Goal: Information Seeking & Learning: Find specific page/section

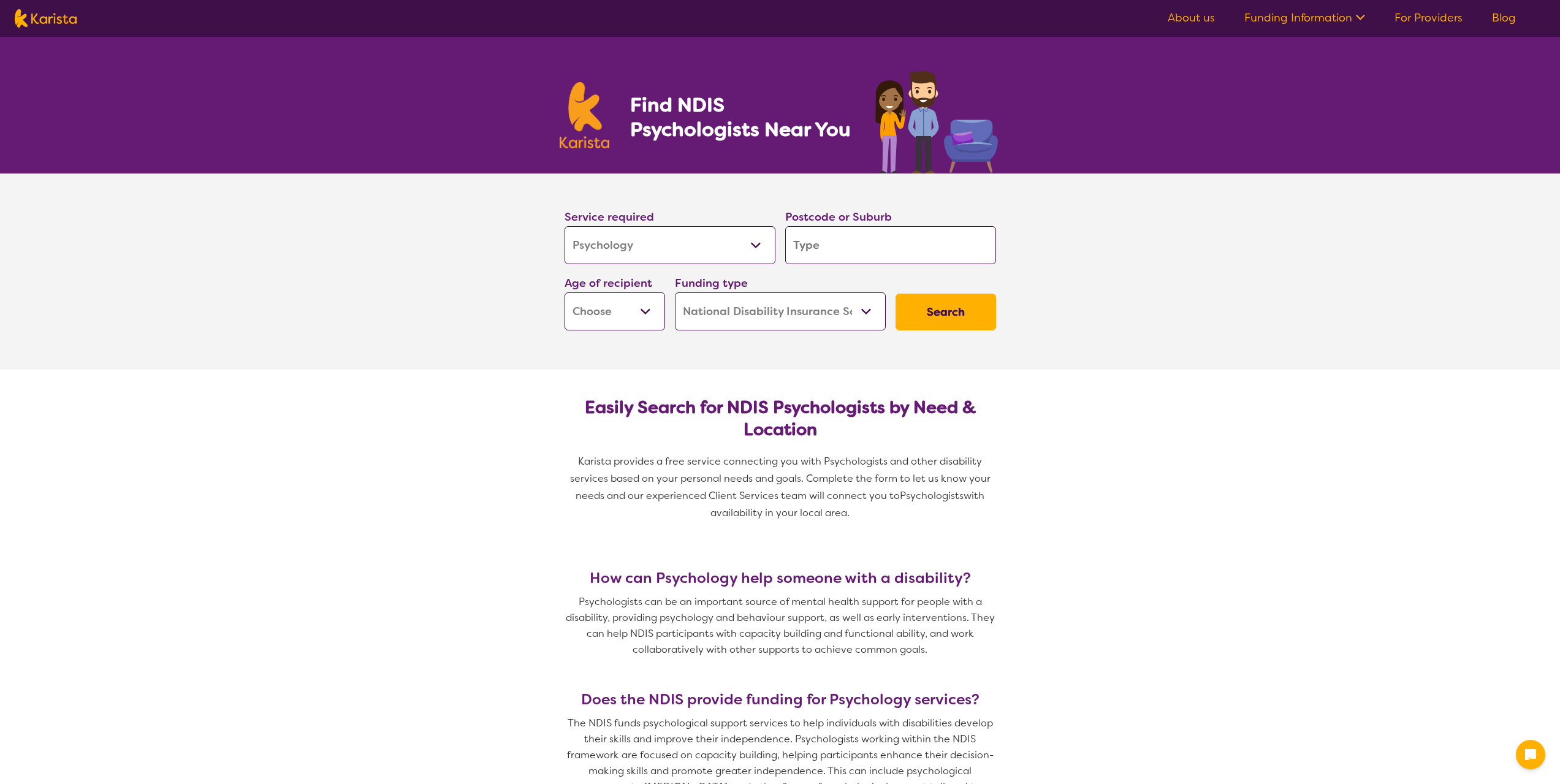
select select "Psychology"
select select "NDIS"
select select "Psychology"
select select "NDIS"
click at [660, 244] on select "Allied Health Assistant Assessment ([MEDICAL_DATA] or [MEDICAL_DATA]) Behaviour…" at bounding box center [670, 245] width 211 height 38
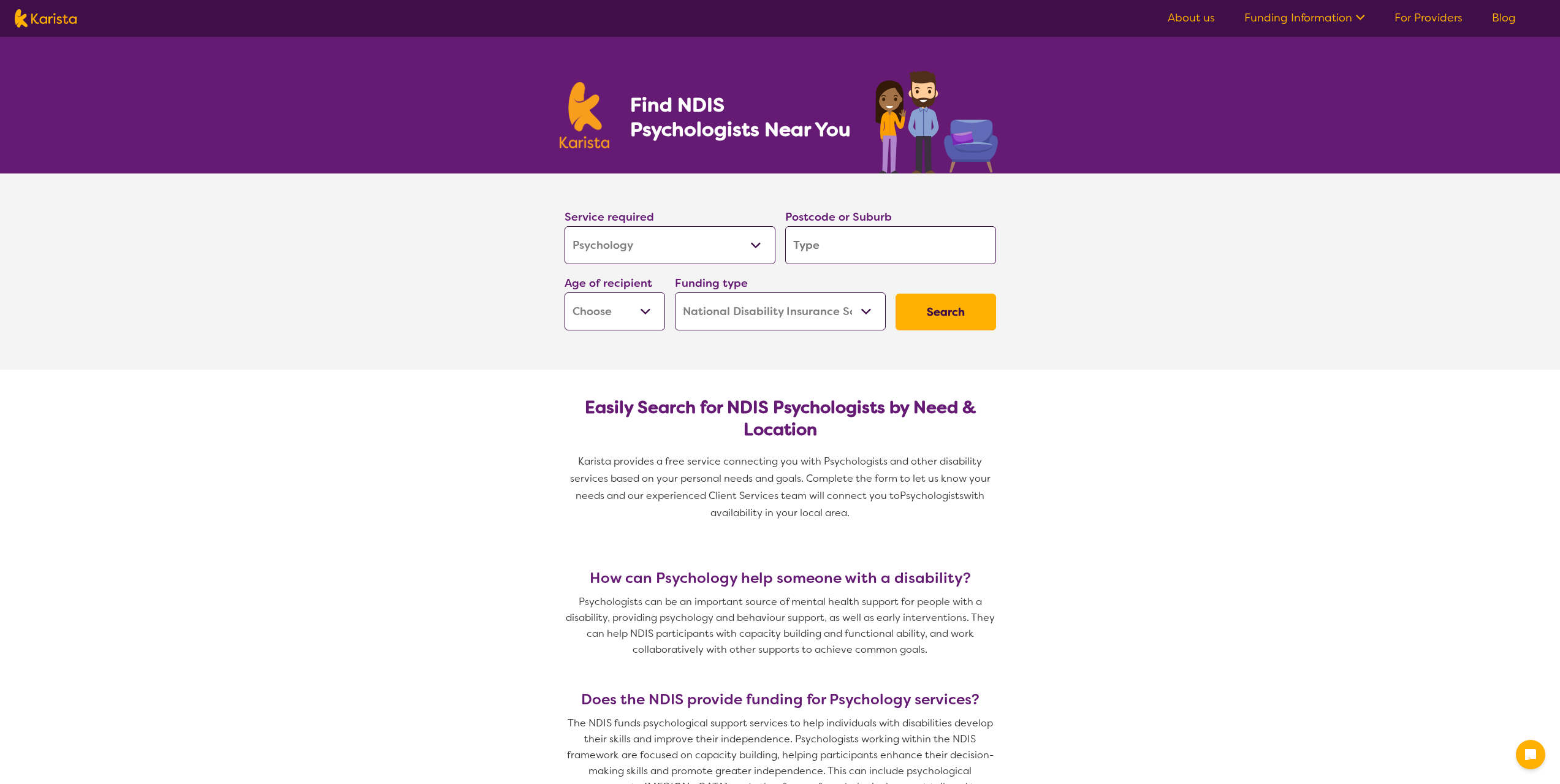
click at [831, 255] on input "search" at bounding box center [891, 245] width 211 height 38
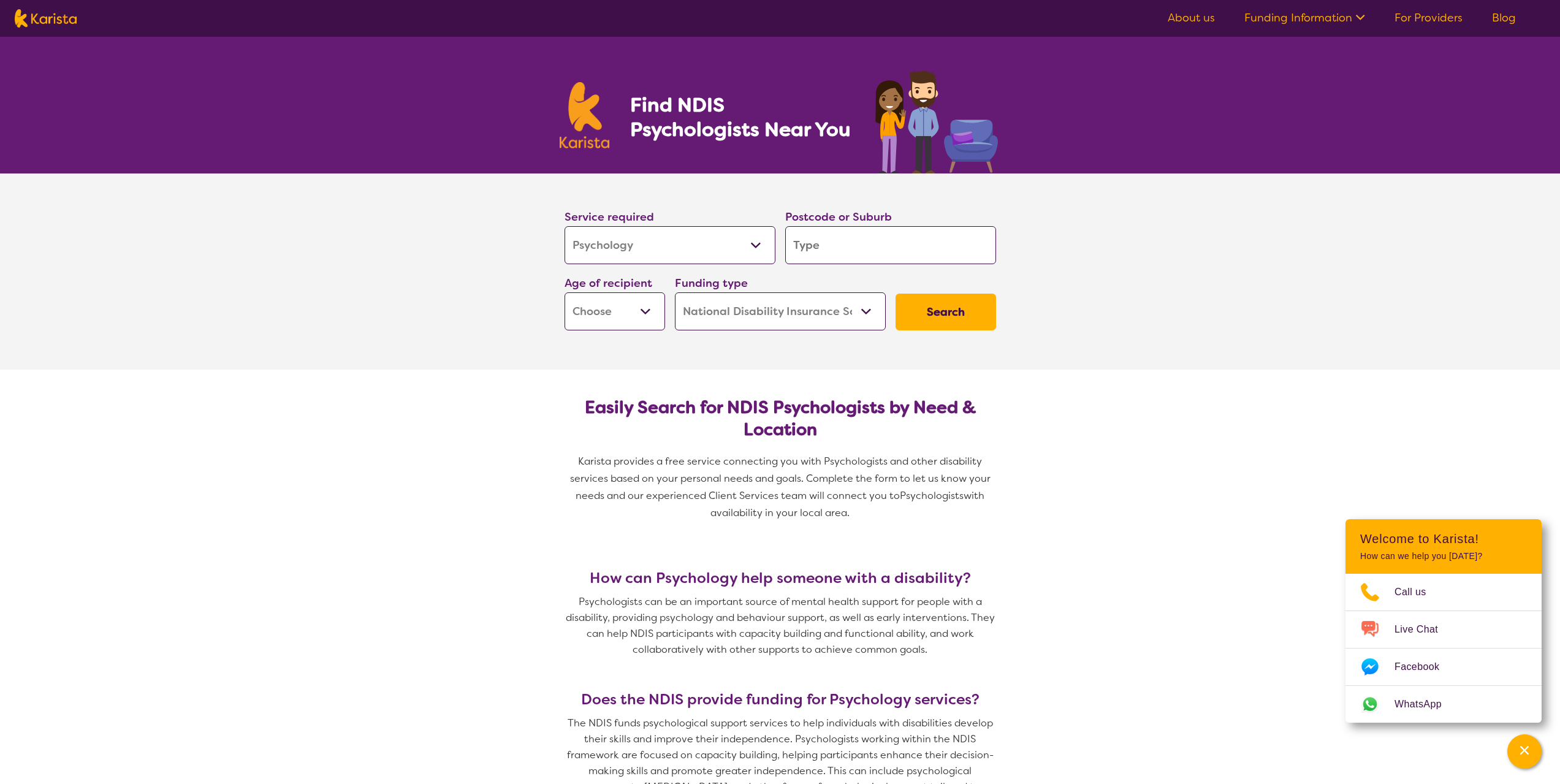
type input "5"
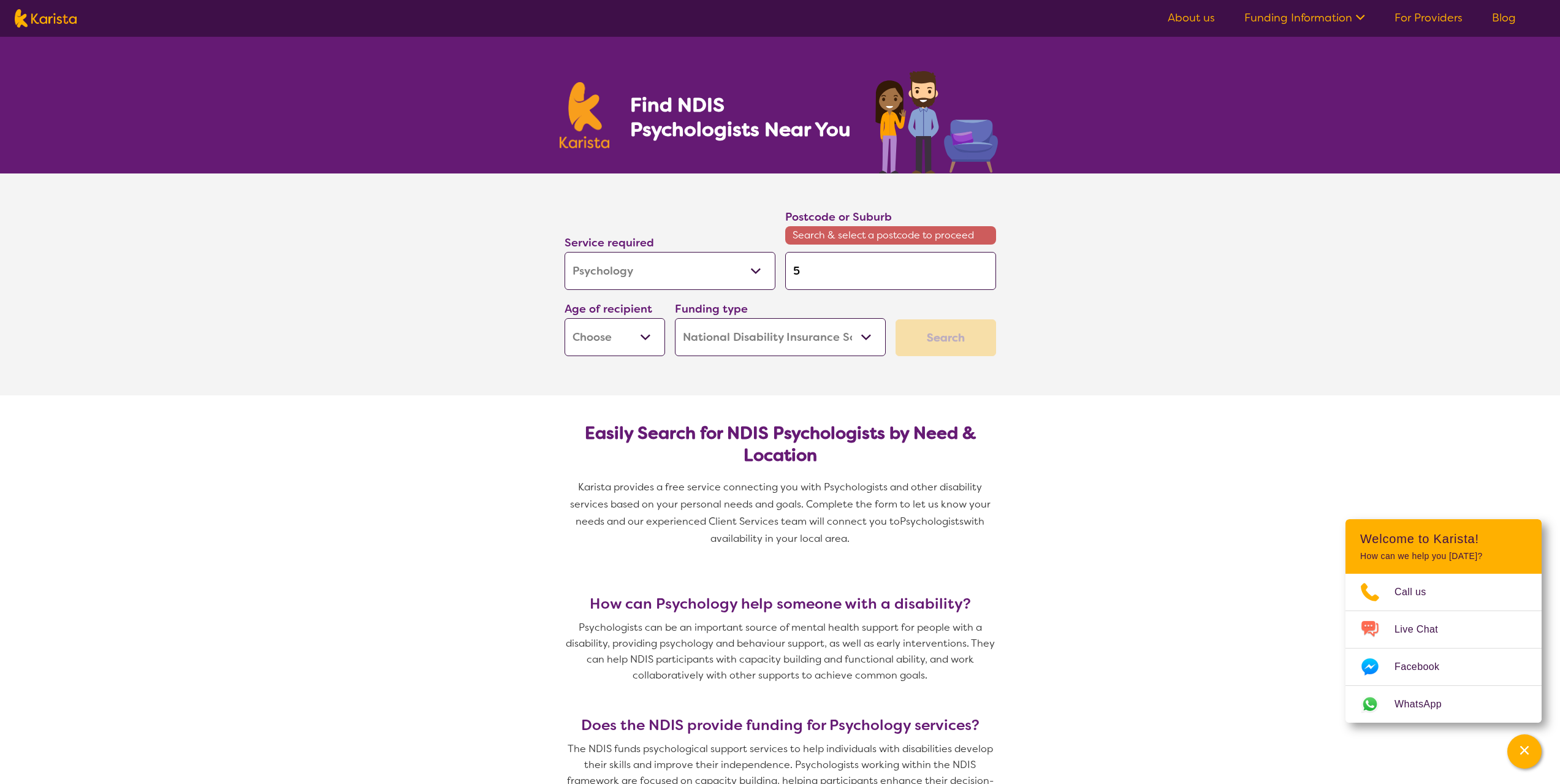
type input "50"
type input "509"
type input "5095"
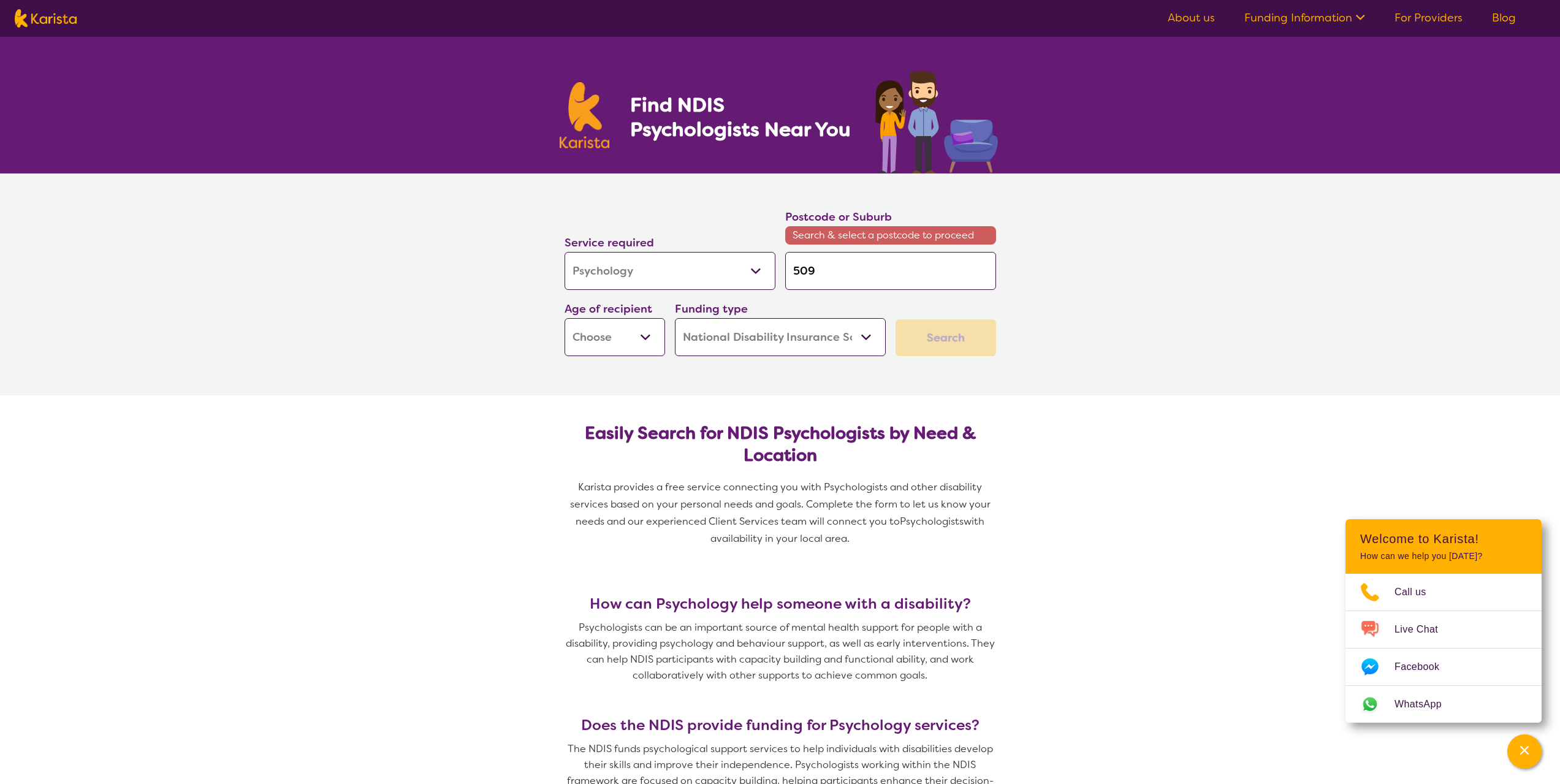
type input "5095"
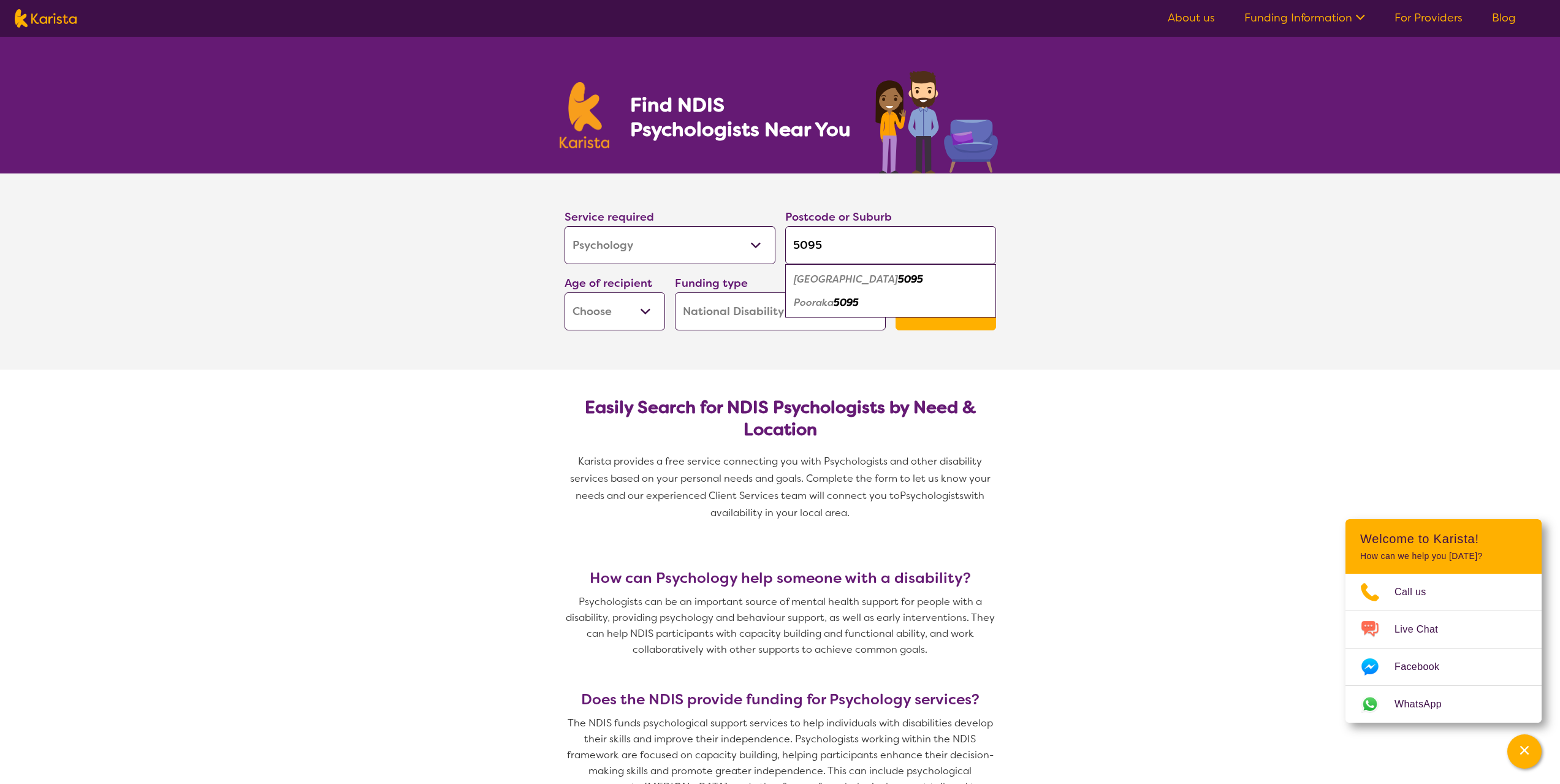
type input "5095"
click at [529, 349] on section "Service required Allied Health Assistant Assessment ([MEDICAL_DATA] or [MEDICAL…" at bounding box center [780, 271] width 1560 height 196
click at [660, 317] on select "Early Childhood - 0 to 9 Child - 10 to 11 Adolescent - 12 to 17 Adult - 18 to 6…" at bounding box center [615, 311] width 101 height 38
select select "AS"
click at [565, 292] on select "Early Childhood - 0 to 9 Child - 10 to 11 Adolescent - 12 to 17 Adult - 18 to 6…" at bounding box center [615, 311] width 101 height 38
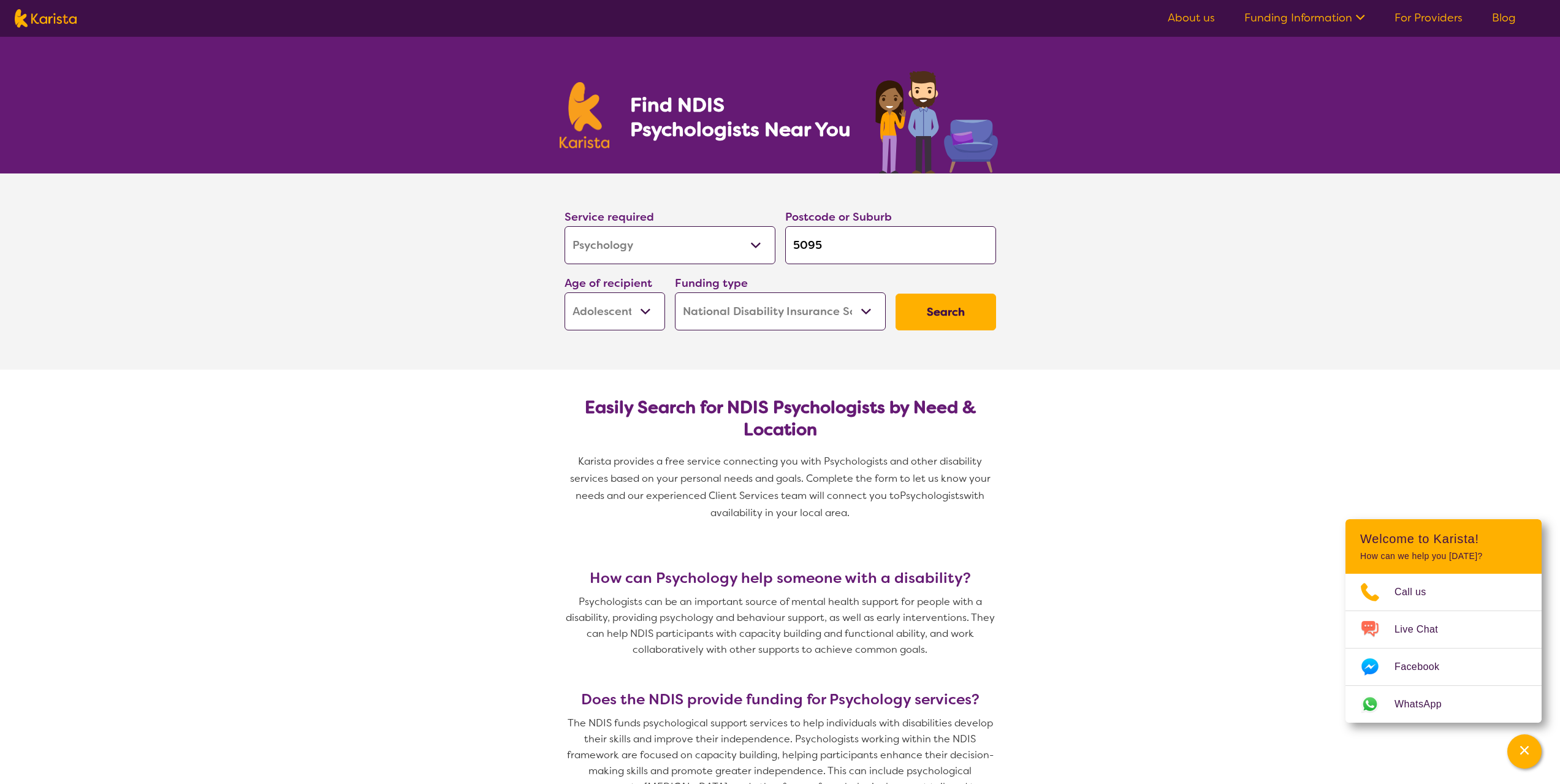
select select "AS"
click at [966, 320] on button "Search" at bounding box center [946, 312] width 101 height 37
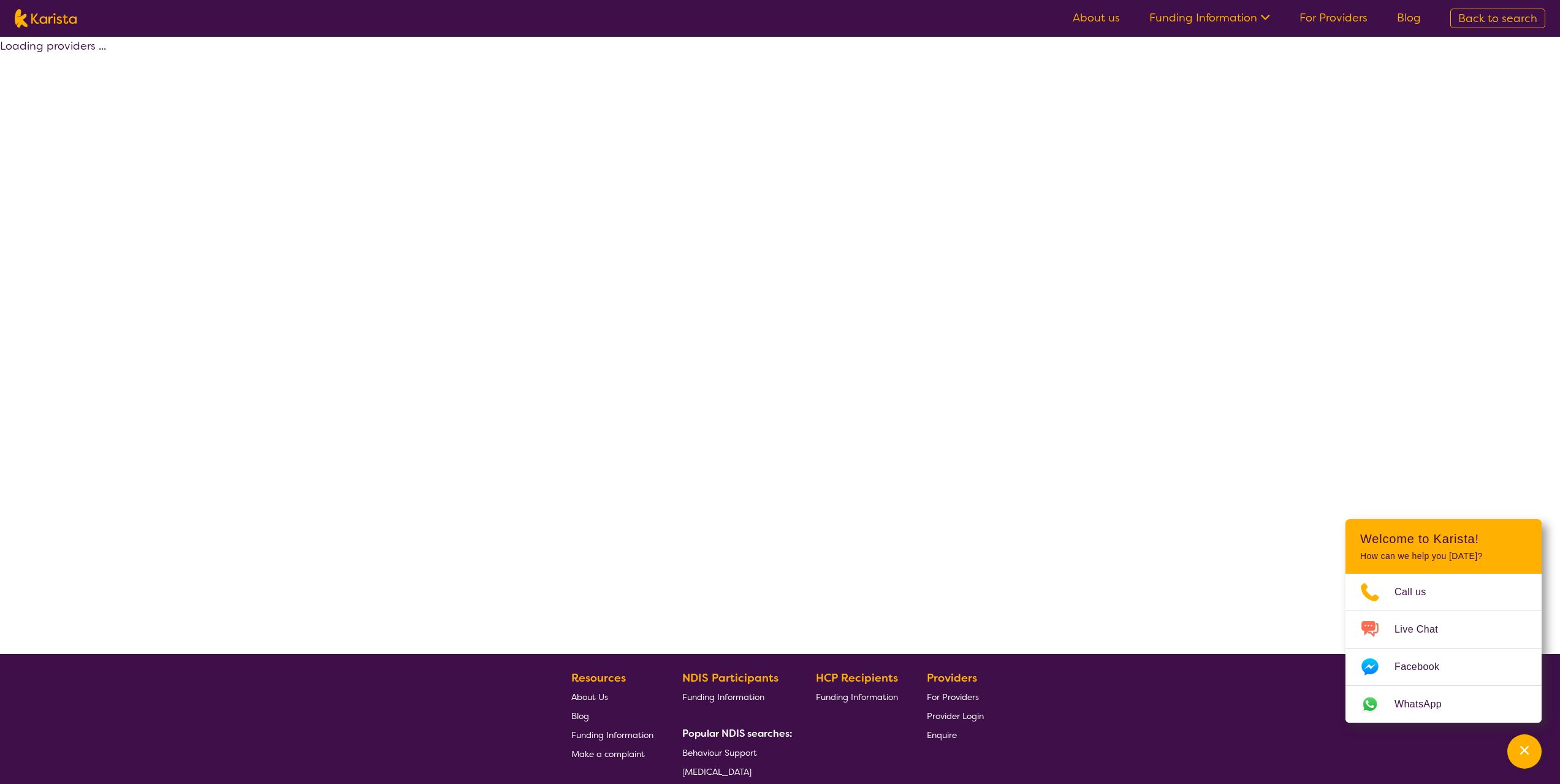
select select "by_score"
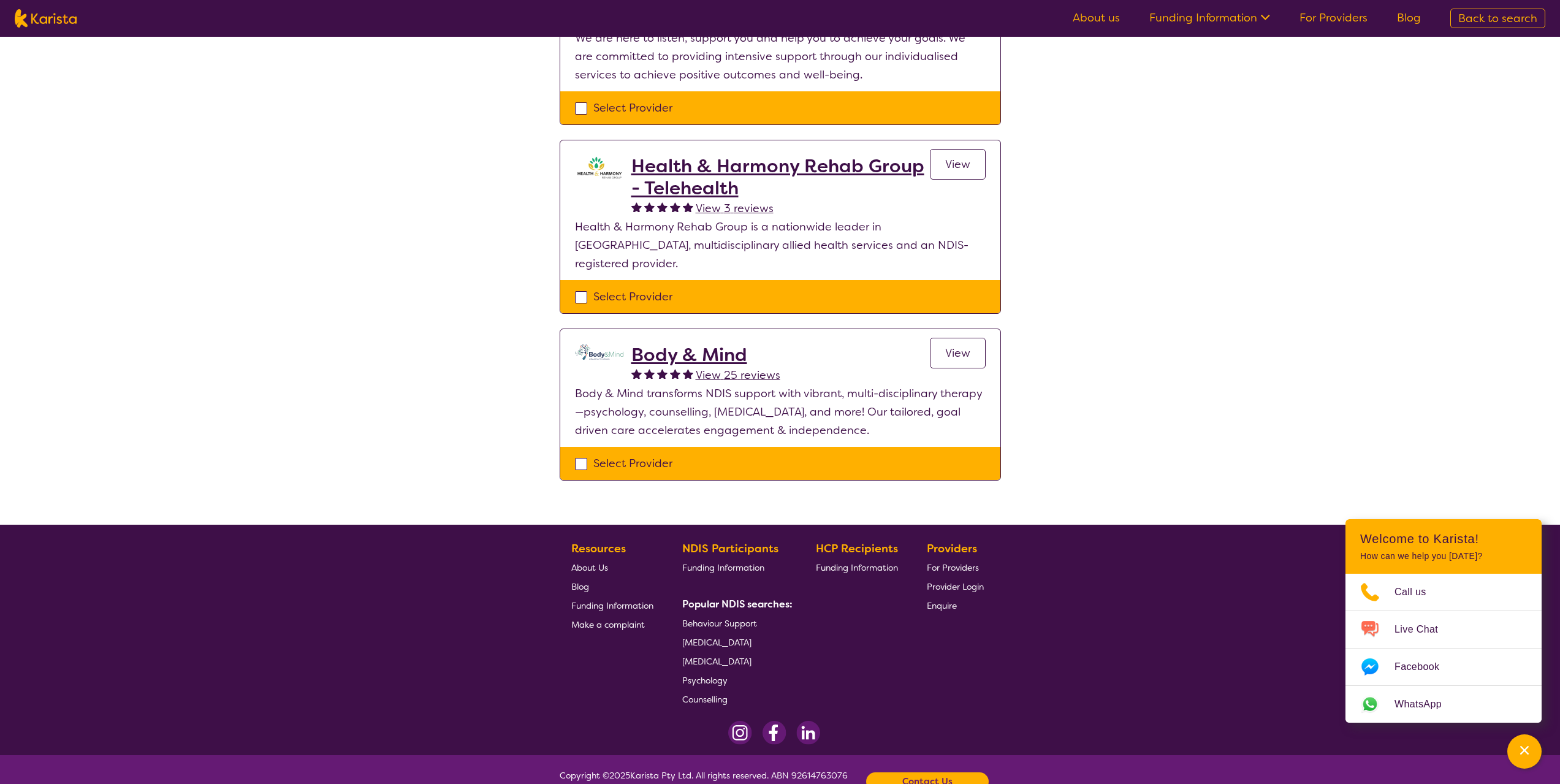
scroll to position [602, 0]
